Goal: Information Seeking & Learning: Learn about a topic

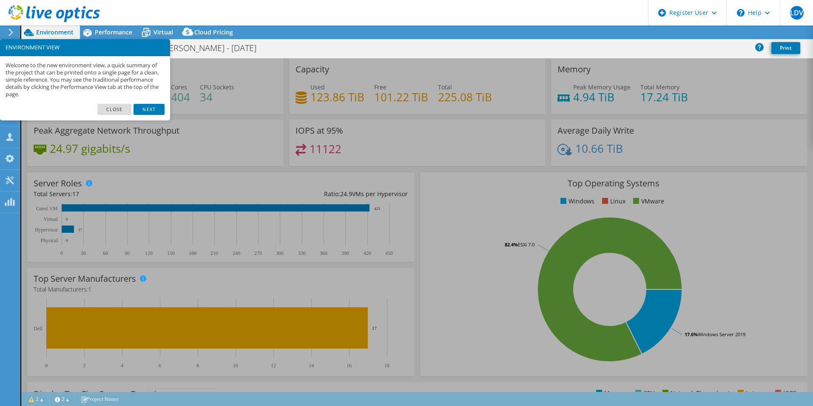
select select "USD"
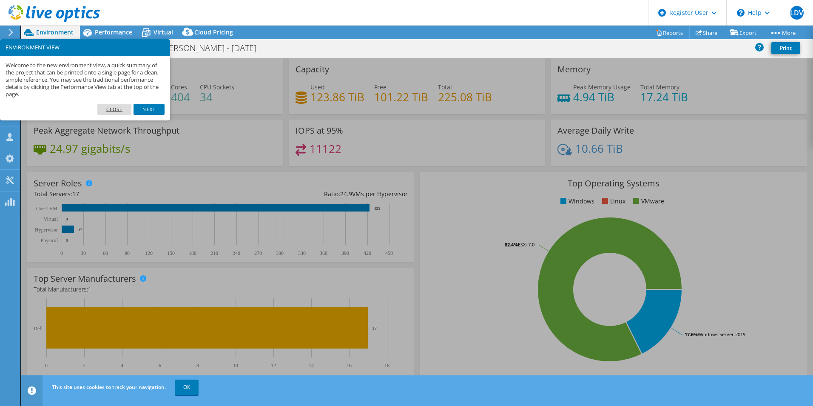
click at [117, 112] on link "Close" at bounding box center [114, 109] width 34 height 11
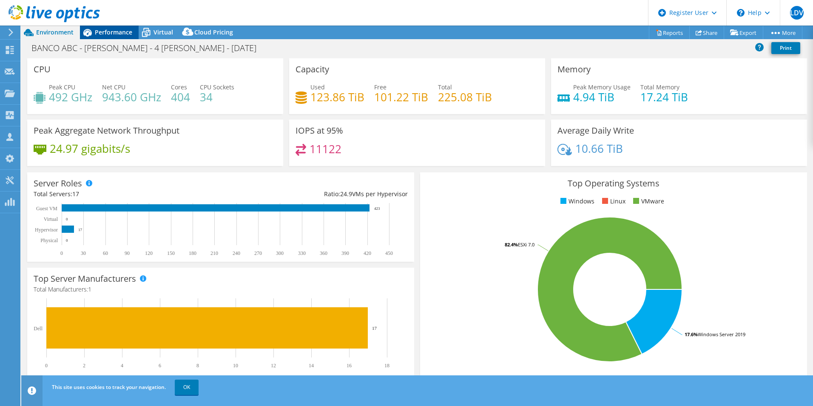
click at [106, 31] on span "Performance" at bounding box center [113, 32] width 37 height 8
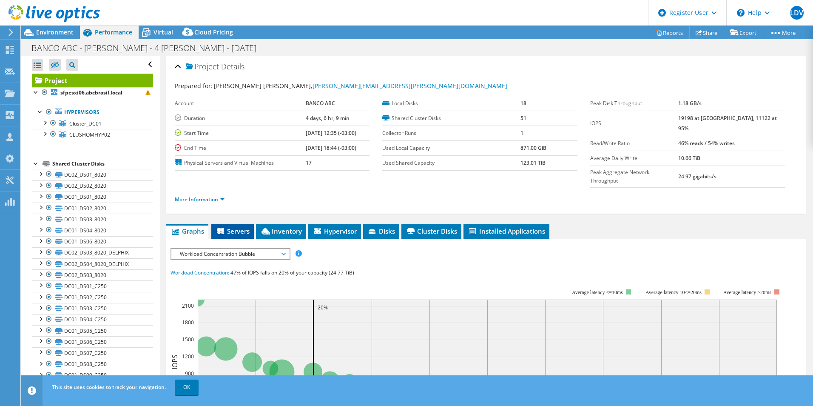
click at [233, 227] on span "Servers" at bounding box center [233, 231] width 34 height 9
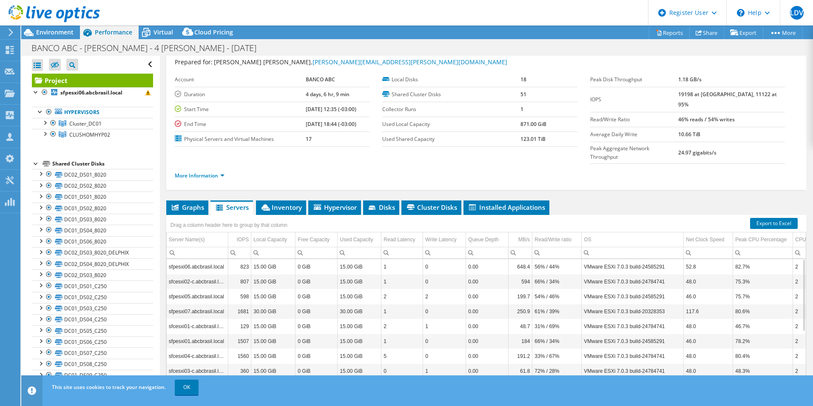
scroll to position [45, 0]
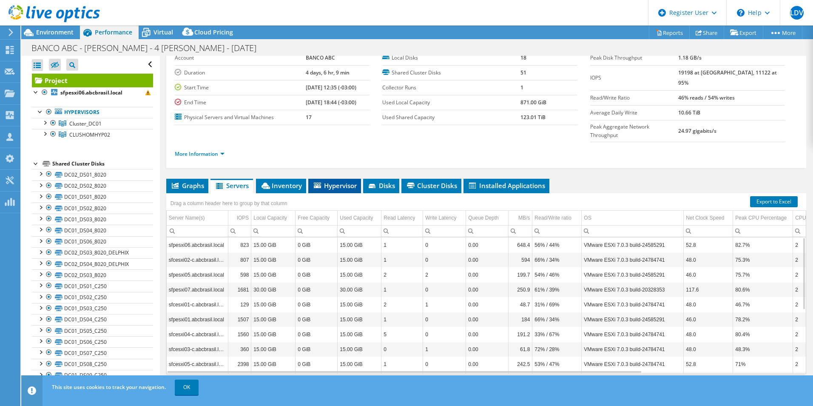
click at [338, 181] on span "Hypervisor" at bounding box center [335, 185] width 44 height 9
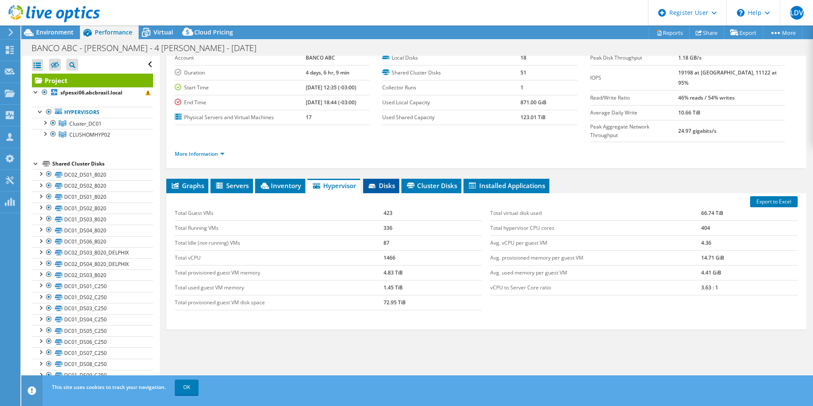
click at [383, 181] on span "Disks" at bounding box center [381, 185] width 28 height 9
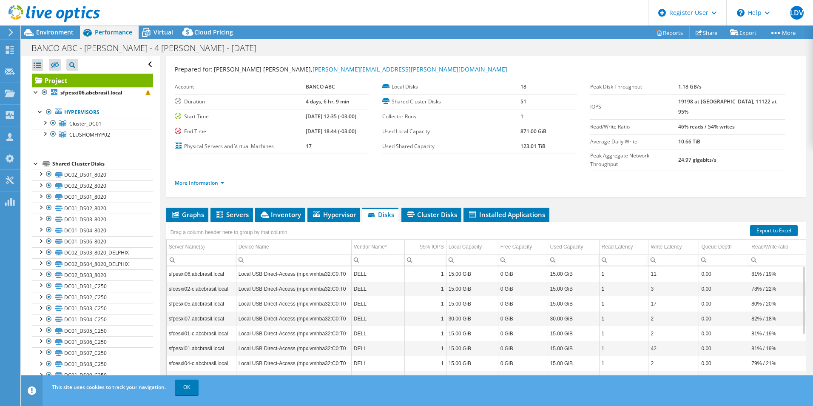
scroll to position [0, 0]
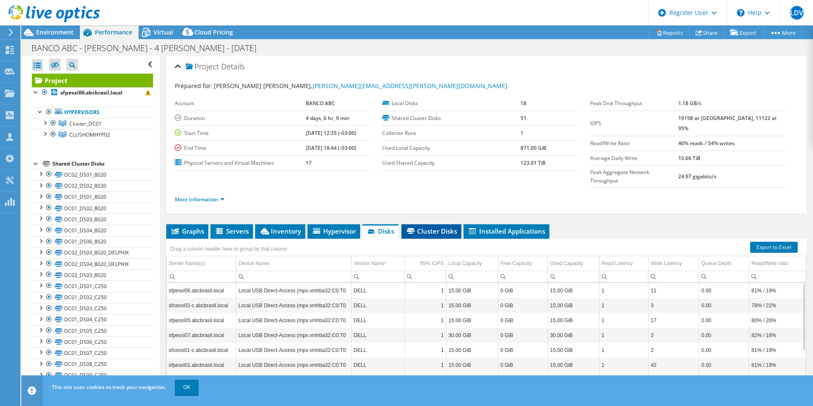
click at [427, 224] on li "Cluster Disks" at bounding box center [431, 231] width 60 height 14
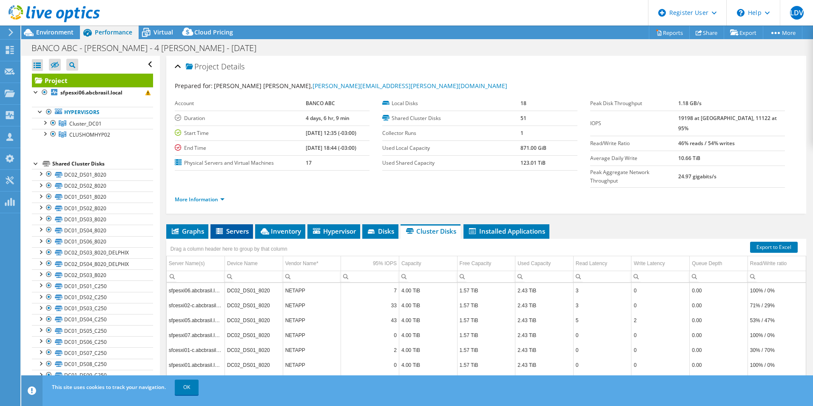
click at [232, 224] on li "Servers" at bounding box center [231, 231] width 43 height 14
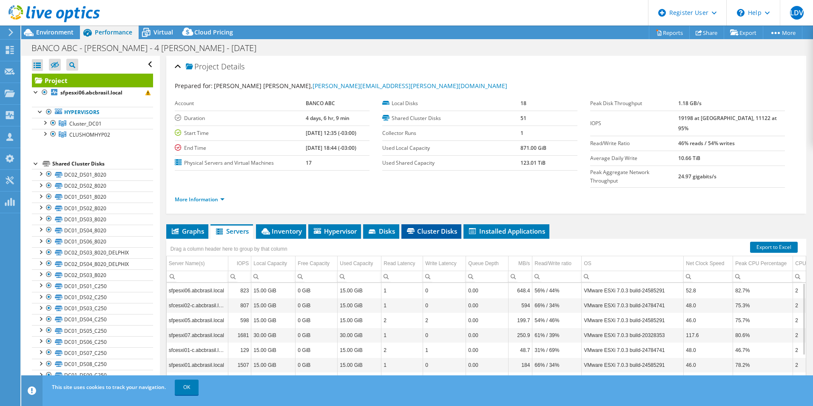
click at [424, 227] on span "Cluster Disks" at bounding box center [431, 231] width 51 height 9
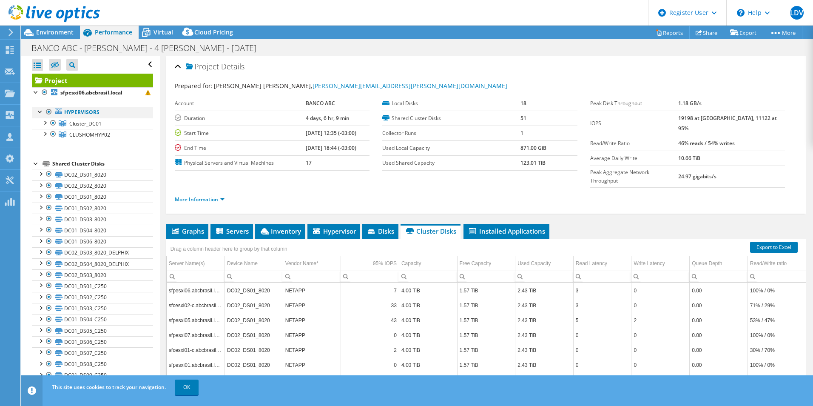
click at [40, 111] on div at bounding box center [40, 111] width 9 height 9
click at [46, 132] on div at bounding box center [44, 133] width 9 height 9
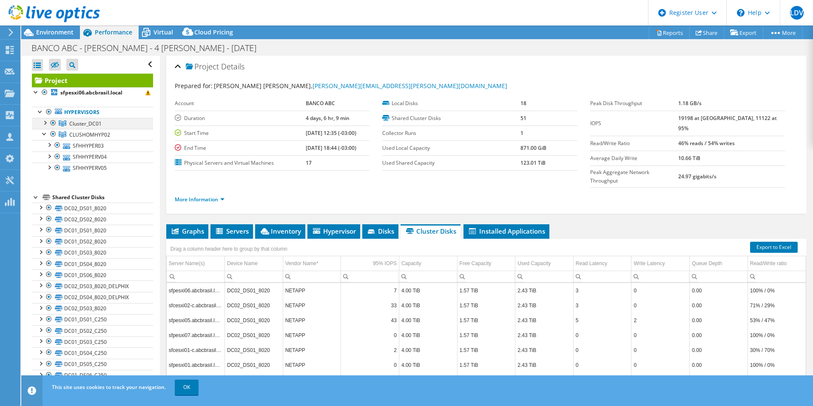
click at [44, 122] on div at bounding box center [44, 122] width 9 height 9
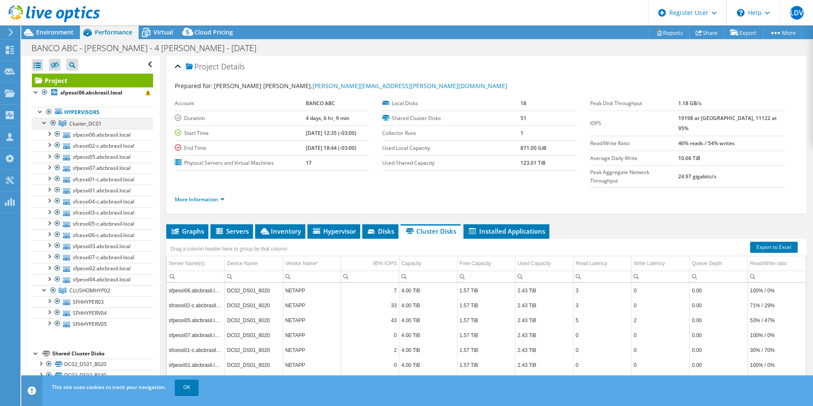
click at [44, 122] on div at bounding box center [44, 122] width 9 height 9
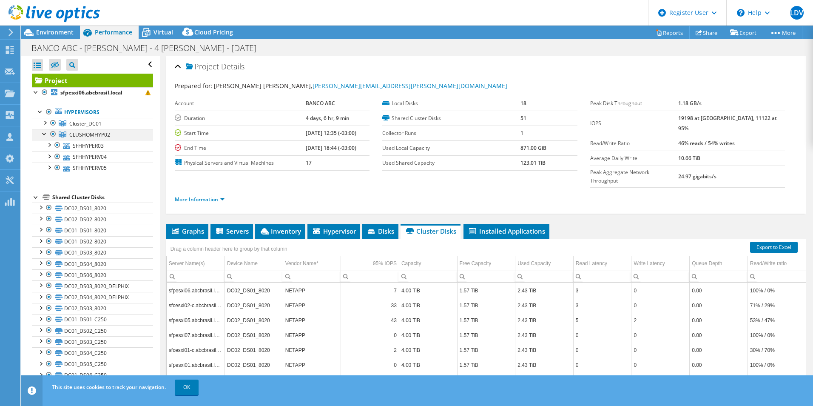
click at [52, 133] on div at bounding box center [53, 134] width 9 height 10
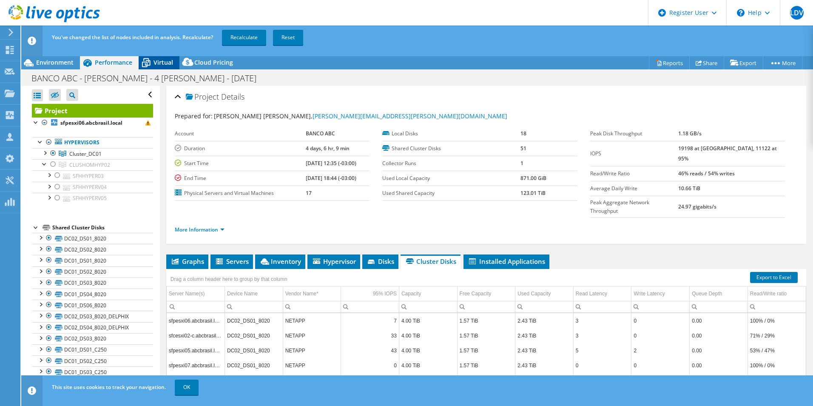
click at [161, 65] on span "Virtual" at bounding box center [163, 62] width 20 height 8
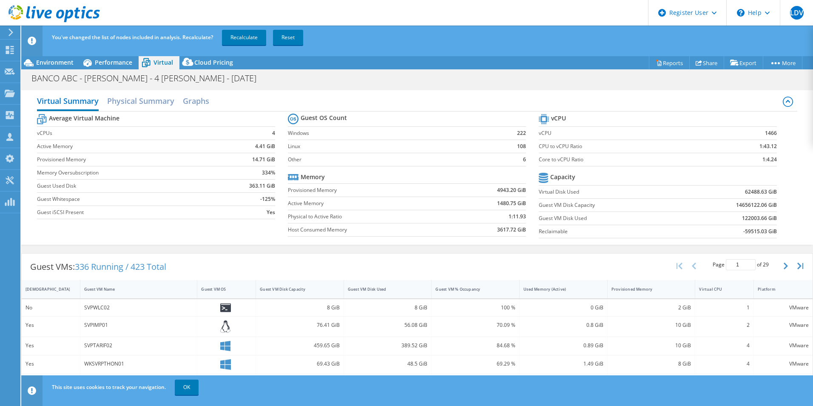
drag, startPoint x: 191, startPoint y: 388, endPoint x: 196, endPoint y: 325, distance: 63.1
click at [191, 388] on link "OK" at bounding box center [187, 386] width 24 height 15
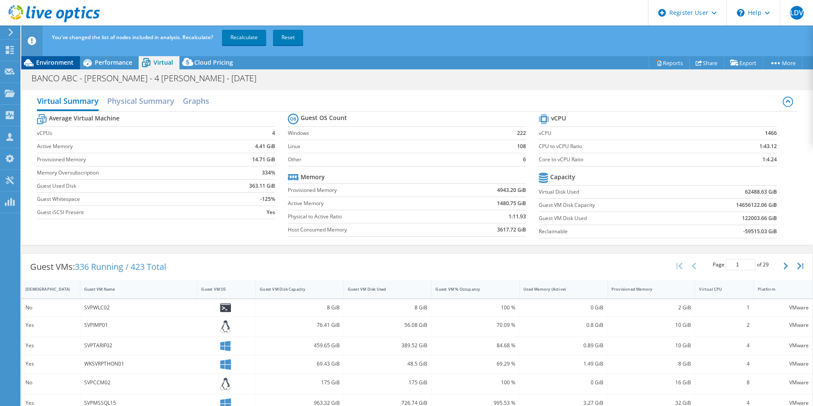
click at [52, 63] on span "Environment" at bounding box center [54, 62] width 37 height 8
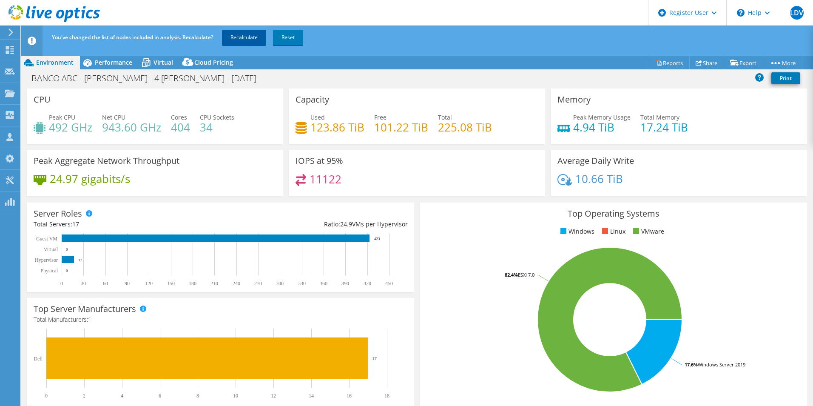
click at [240, 43] on link "Recalculate" at bounding box center [244, 37] width 44 height 15
